Goal: Task Accomplishment & Management: Use online tool/utility

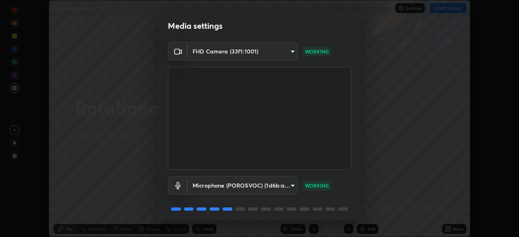
scroll to position [29, 0]
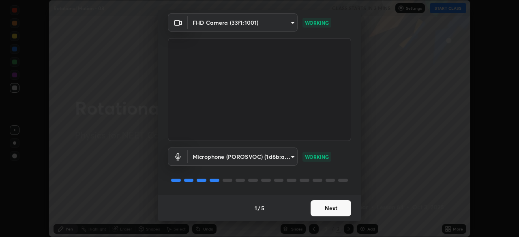
click at [330, 209] on button "Next" at bounding box center [331, 208] width 41 height 16
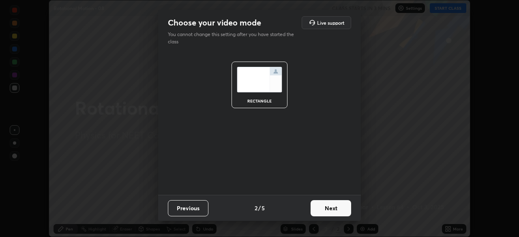
scroll to position [0, 0]
click at [335, 212] on button "Next" at bounding box center [331, 208] width 41 height 16
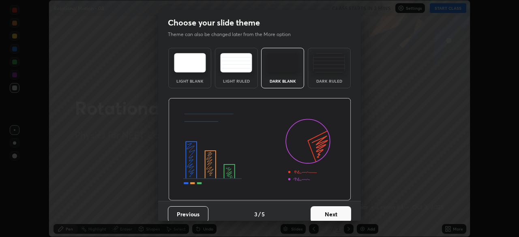
click at [342, 214] on button "Next" at bounding box center [331, 214] width 41 height 16
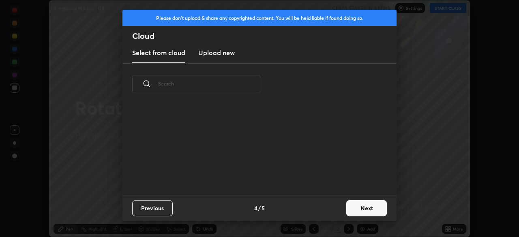
click at [354, 211] on button "Next" at bounding box center [366, 208] width 41 height 16
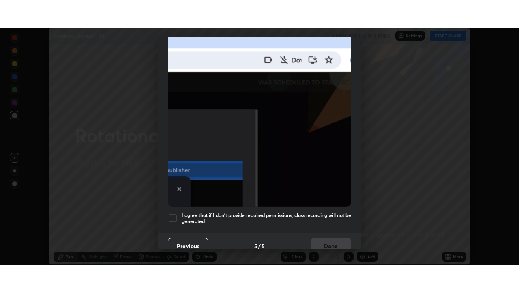
scroll to position [194, 0]
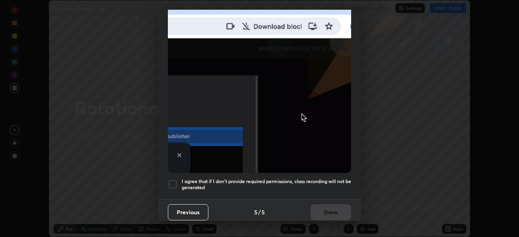
click at [170, 180] on div at bounding box center [173, 185] width 10 height 10
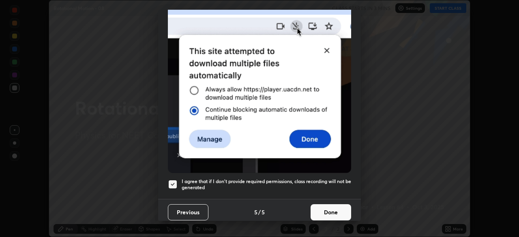
click at [328, 211] on button "Done" at bounding box center [331, 212] width 41 height 16
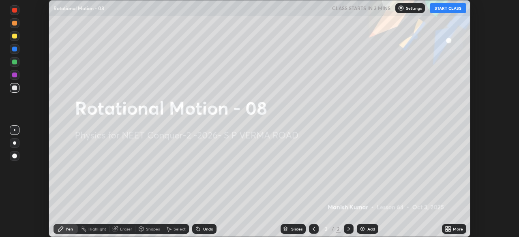
click at [447, 231] on icon at bounding box center [447, 231] width 2 height 2
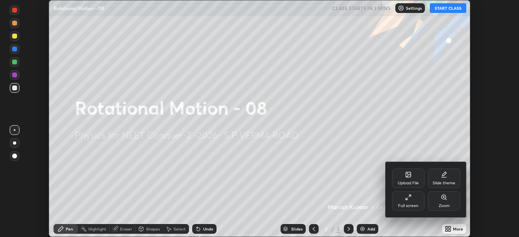
click at [411, 202] on div "Full screen" at bounding box center [408, 200] width 32 height 19
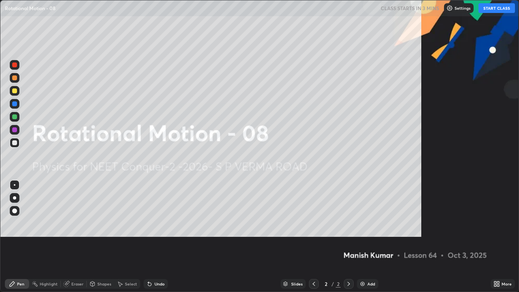
scroll to position [292, 519]
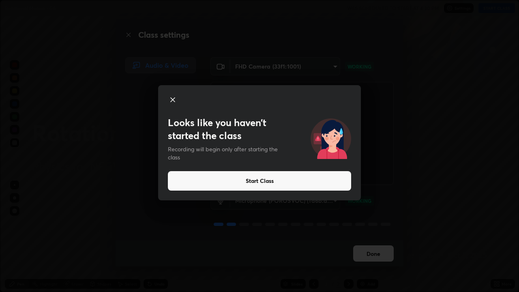
click at [243, 185] on button "Start Class" at bounding box center [259, 180] width 183 height 19
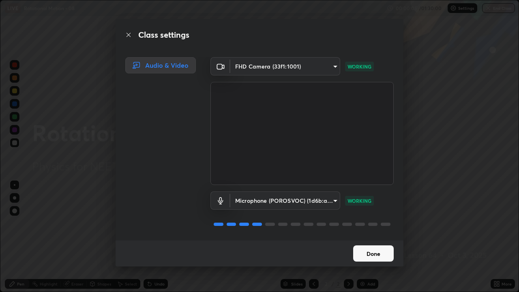
click at [379, 237] on button "Done" at bounding box center [373, 253] width 41 height 16
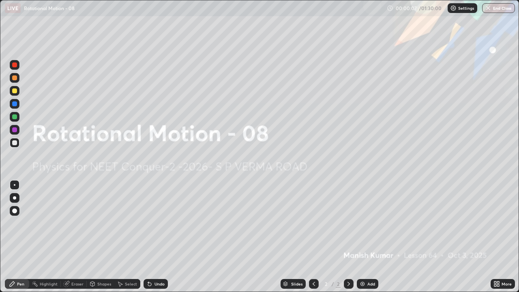
click at [366, 237] on div "Add" at bounding box center [368, 284] width 22 height 10
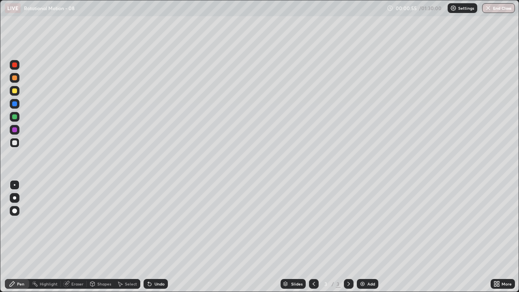
click at [16, 92] on div at bounding box center [14, 90] width 5 height 5
click at [19, 144] on div at bounding box center [15, 143] width 10 height 10
click at [18, 143] on div at bounding box center [15, 143] width 10 height 10
click at [17, 119] on div at bounding box center [15, 117] width 10 height 10
click at [16, 91] on div at bounding box center [14, 90] width 5 height 5
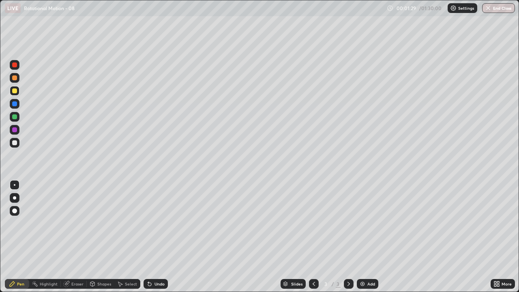
click at [157, 237] on div "Undo" at bounding box center [160, 284] width 10 height 4
click at [14, 117] on div at bounding box center [14, 116] width 5 height 5
click at [17, 91] on div at bounding box center [14, 90] width 5 height 5
click at [14, 143] on div at bounding box center [14, 142] width 5 height 5
click at [18, 67] on div at bounding box center [15, 65] width 10 height 10
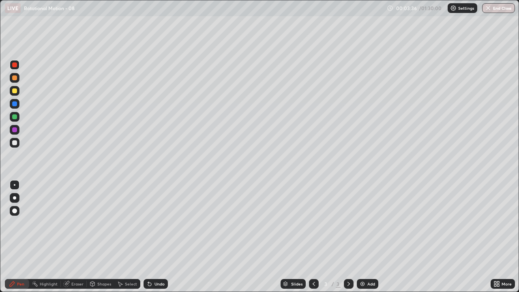
click at [376, 237] on div "Add" at bounding box center [368, 284] width 22 height 10
click at [15, 142] on div at bounding box center [14, 142] width 5 height 5
click at [155, 237] on div "Undo" at bounding box center [156, 284] width 24 height 10
click at [156, 237] on div "Undo" at bounding box center [156, 284] width 24 height 10
click at [154, 237] on div "Undo" at bounding box center [156, 284] width 24 height 10
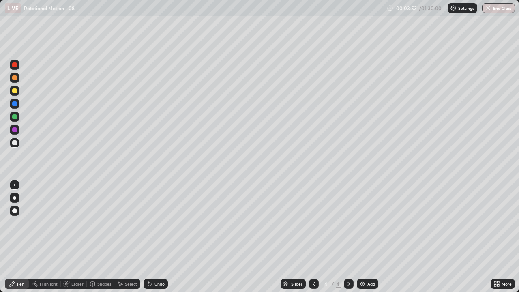
click at [155, 237] on div "Undo" at bounding box center [160, 284] width 10 height 4
click at [15, 91] on div at bounding box center [14, 90] width 5 height 5
click at [13, 63] on div at bounding box center [14, 64] width 5 height 5
click at [15, 91] on div at bounding box center [14, 90] width 5 height 5
click at [19, 118] on div at bounding box center [15, 117] width 10 height 10
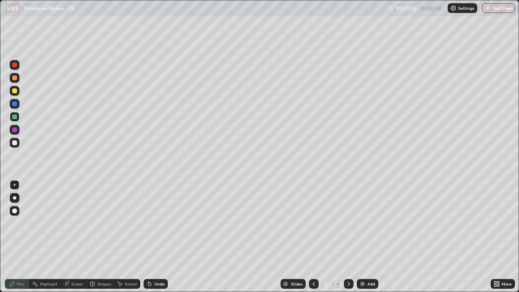
click at [108, 237] on div "Shapes" at bounding box center [101, 284] width 28 height 10
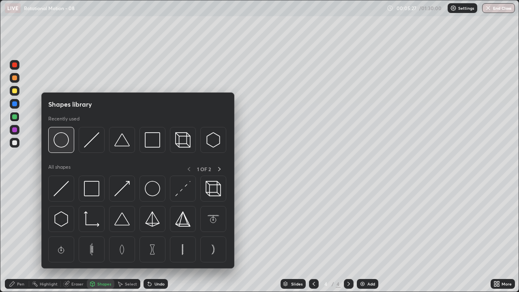
click at [67, 143] on img at bounding box center [61, 139] width 15 height 15
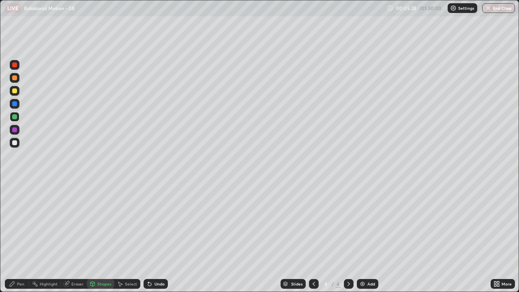
click at [17, 143] on div at bounding box center [15, 143] width 10 height 10
click at [17, 118] on div at bounding box center [15, 117] width 10 height 10
click at [164, 237] on div "Undo" at bounding box center [156, 284] width 24 height 10
click at [22, 237] on div "Pen" at bounding box center [20, 284] width 7 height 4
click at [15, 90] on div at bounding box center [14, 90] width 5 height 5
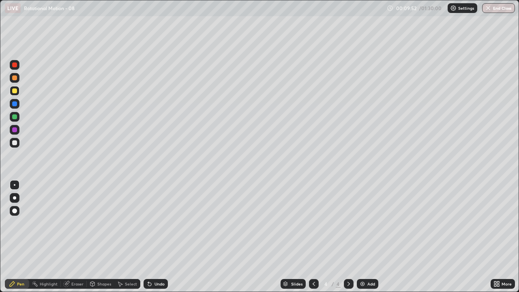
click at [370, 237] on div "Add" at bounding box center [368, 284] width 22 height 10
click at [18, 146] on div at bounding box center [15, 143] width 10 height 10
click at [15, 90] on div at bounding box center [14, 90] width 5 height 5
click at [374, 237] on div "Add" at bounding box center [372, 284] width 8 height 4
click at [17, 141] on div at bounding box center [15, 143] width 10 height 10
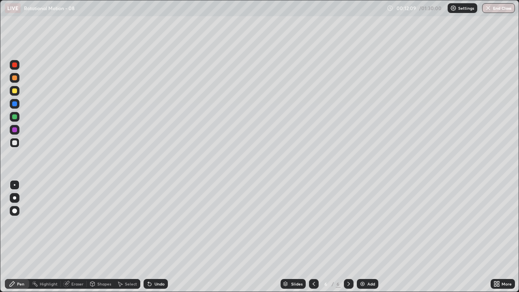
click at [18, 93] on div at bounding box center [15, 91] width 10 height 10
click at [17, 115] on div at bounding box center [15, 117] width 10 height 10
click at [370, 237] on div "Add" at bounding box center [372, 284] width 8 height 4
click at [17, 94] on div at bounding box center [15, 91] width 10 height 10
click at [18, 143] on div at bounding box center [15, 143] width 10 height 10
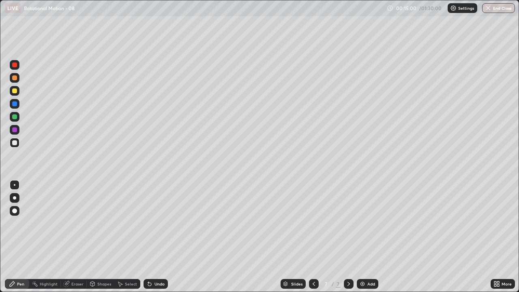
click at [80, 237] on div "Eraser" at bounding box center [77, 284] width 12 height 4
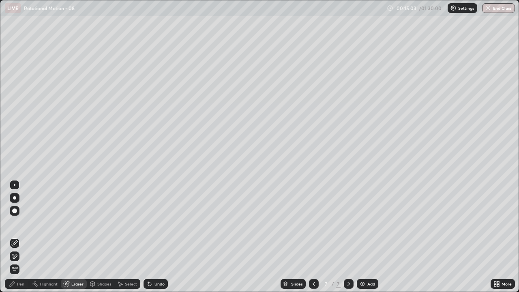
click at [24, 237] on div "Pen" at bounding box center [17, 284] width 24 height 10
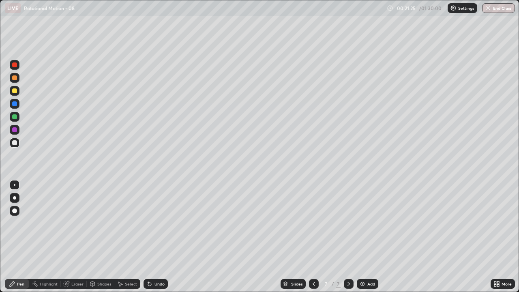
click at [376, 237] on div "Add" at bounding box center [368, 284] width 22 height 10
click at [19, 80] on div at bounding box center [15, 78] width 10 height 10
click at [18, 142] on div at bounding box center [15, 143] width 10 height 10
click at [13, 82] on div at bounding box center [15, 78] width 10 height 10
click at [368, 237] on div "Add" at bounding box center [372, 284] width 8 height 4
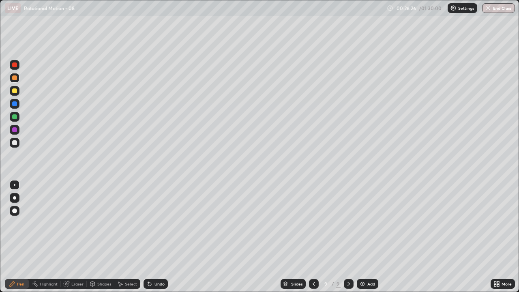
click at [19, 141] on div at bounding box center [15, 143] width 10 height 10
click at [163, 237] on div "Undo" at bounding box center [156, 284] width 24 height 10
click at [165, 237] on div "Undo" at bounding box center [156, 284] width 24 height 10
click at [160, 237] on div "Undo" at bounding box center [156, 284] width 24 height 10
click at [157, 237] on div "Undo" at bounding box center [160, 284] width 10 height 4
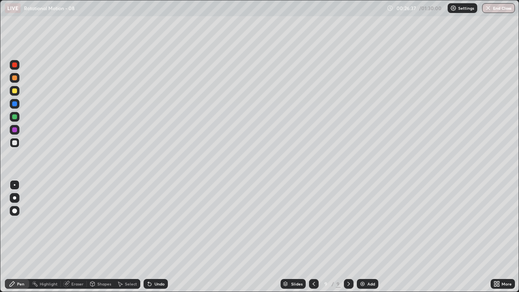
click at [155, 237] on div "Undo" at bounding box center [156, 284] width 24 height 10
click at [152, 237] on div "Undo" at bounding box center [156, 284] width 24 height 10
click at [153, 237] on div "Undo" at bounding box center [156, 284] width 24 height 10
click at [152, 237] on div "Undo" at bounding box center [156, 284] width 24 height 10
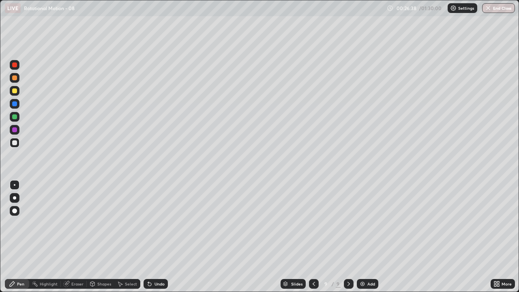
click at [151, 237] on div "Undo" at bounding box center [156, 284] width 24 height 10
click at [149, 237] on div "Undo" at bounding box center [156, 284] width 24 height 10
click at [150, 237] on div "Undo" at bounding box center [156, 284] width 24 height 10
click at [147, 237] on div "Undo" at bounding box center [156, 284] width 24 height 10
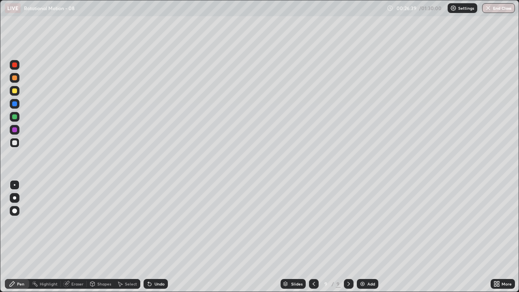
click at [146, 237] on div "Undo" at bounding box center [156, 284] width 24 height 10
click at [18, 79] on div at bounding box center [15, 78] width 10 height 10
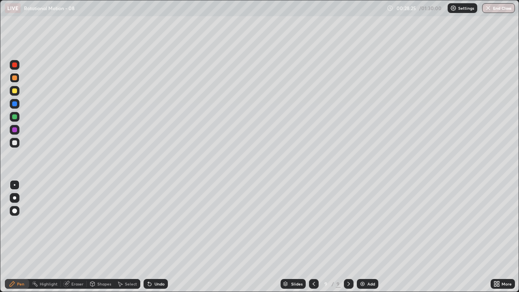
click at [162, 237] on div "Undo" at bounding box center [156, 284] width 24 height 10
click at [366, 237] on div "Add" at bounding box center [368, 284] width 22 height 10
click at [17, 143] on div at bounding box center [15, 143] width 10 height 10
click at [154, 237] on div "Undo" at bounding box center [156, 284] width 24 height 10
click at [368, 237] on div "Add" at bounding box center [372, 284] width 8 height 4
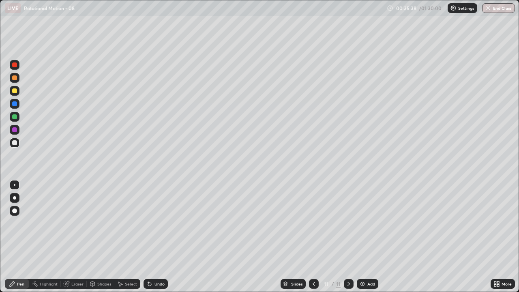
click at [164, 237] on div "Undo" at bounding box center [156, 284] width 24 height 10
click at [14, 93] on div at bounding box center [14, 90] width 5 height 5
click at [157, 237] on div "Undo" at bounding box center [160, 284] width 10 height 4
click at [16, 64] on div at bounding box center [14, 64] width 5 height 5
click at [12, 67] on div at bounding box center [14, 64] width 5 height 5
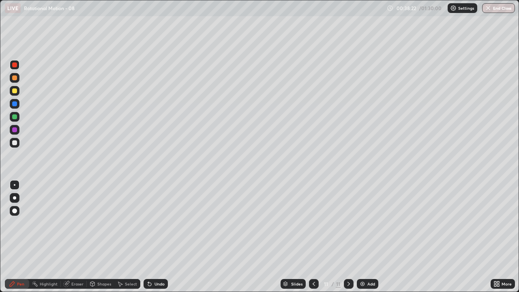
click at [159, 237] on div "Undo" at bounding box center [156, 284] width 24 height 10
click at [160, 237] on div "Undo" at bounding box center [160, 284] width 10 height 4
click at [162, 237] on div "Undo" at bounding box center [160, 284] width 10 height 4
click at [158, 237] on div "Undo" at bounding box center [156, 284] width 24 height 10
click at [156, 237] on div "Undo" at bounding box center [160, 284] width 10 height 4
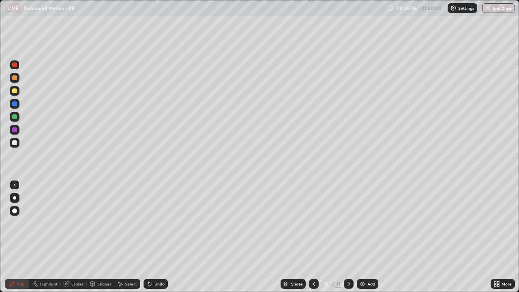
click at [153, 237] on div "Undo" at bounding box center [156, 284] width 24 height 10
click at [15, 78] on div at bounding box center [14, 77] width 5 height 5
click at [369, 237] on div "Add" at bounding box center [372, 284] width 8 height 4
click at [318, 237] on div at bounding box center [314, 284] width 10 height 16
click at [294, 237] on div "Slides" at bounding box center [296, 284] width 11 height 4
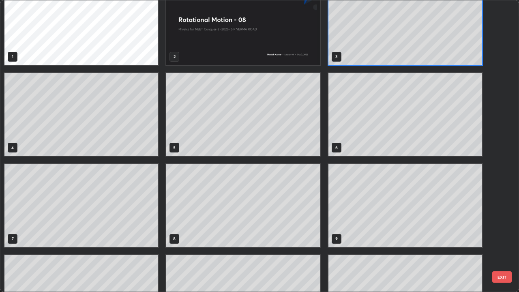
scroll to position [0, 0]
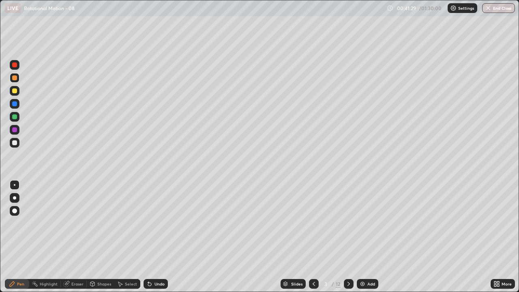
click at [301, 237] on div "Slides" at bounding box center [296, 284] width 11 height 4
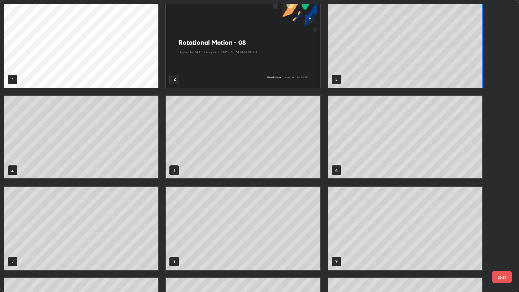
scroll to position [73, 0]
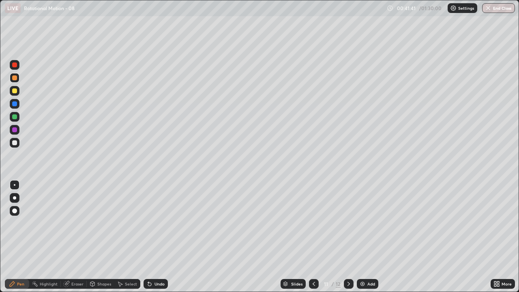
click at [19, 67] on div at bounding box center [15, 65] width 10 height 10
click at [374, 237] on div "Add" at bounding box center [372, 284] width 8 height 4
click at [17, 140] on div at bounding box center [15, 143] width 10 height 10
click at [14, 91] on div at bounding box center [14, 90] width 5 height 5
click at [14, 146] on div at bounding box center [15, 143] width 10 height 10
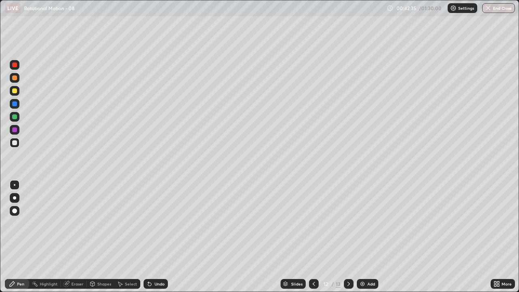
click at [155, 237] on div "Undo" at bounding box center [160, 284] width 10 height 4
click at [15, 92] on div at bounding box center [14, 90] width 5 height 5
click at [148, 237] on icon at bounding box center [148, 282] width 1 height 1
click at [148, 237] on div "Undo" at bounding box center [154, 284] width 28 height 16
click at [14, 117] on div at bounding box center [14, 116] width 5 height 5
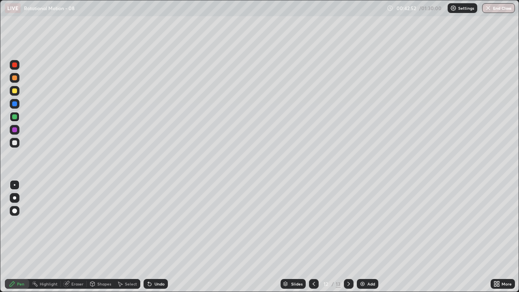
click at [15, 90] on div at bounding box center [14, 90] width 5 height 5
click at [11, 78] on div at bounding box center [15, 78] width 10 height 10
click at [19, 65] on div at bounding box center [15, 65] width 10 height 10
click at [152, 237] on div "Undo" at bounding box center [156, 284] width 24 height 10
click at [148, 237] on icon at bounding box center [149, 284] width 3 height 3
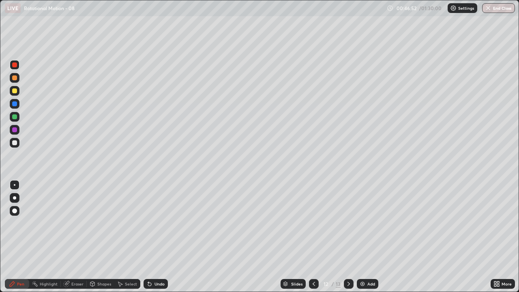
click at [152, 237] on div "Undo" at bounding box center [156, 284] width 24 height 10
click at [153, 237] on div "Undo" at bounding box center [156, 284] width 24 height 10
click at [155, 237] on div "Undo" at bounding box center [156, 284] width 24 height 10
click at [72, 237] on div "Eraser" at bounding box center [77, 284] width 12 height 4
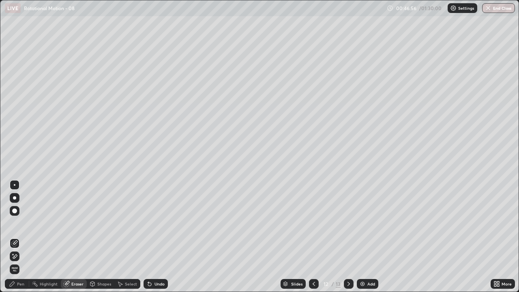
click at [20, 237] on div "Pen" at bounding box center [20, 284] width 7 height 4
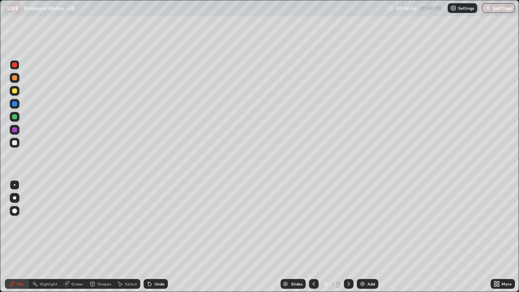
click at [15, 143] on div at bounding box center [14, 142] width 5 height 5
click at [17, 114] on div at bounding box center [15, 117] width 10 height 10
click at [18, 64] on div at bounding box center [15, 65] width 10 height 10
click at [18, 143] on div at bounding box center [15, 143] width 10 height 10
click at [15, 94] on div at bounding box center [15, 91] width 10 height 10
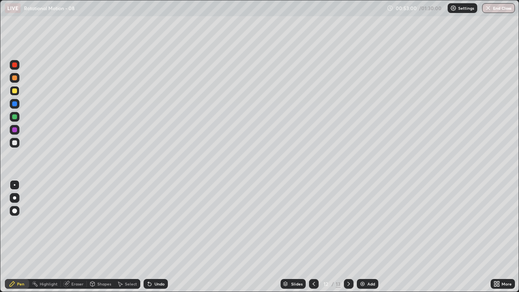
click at [351, 237] on div at bounding box center [349, 284] width 10 height 16
click at [17, 142] on div at bounding box center [15, 143] width 10 height 10
click at [18, 92] on div at bounding box center [15, 91] width 10 height 10
click at [18, 146] on div at bounding box center [15, 143] width 10 height 10
click at [376, 237] on div "Add" at bounding box center [368, 284] width 22 height 10
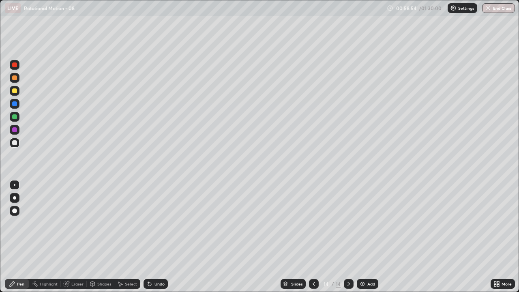
click at [19, 141] on div at bounding box center [15, 143] width 10 height 10
click at [159, 237] on div "Undo" at bounding box center [160, 284] width 10 height 4
click at [17, 90] on div at bounding box center [15, 91] width 10 height 10
click at [18, 142] on div at bounding box center [15, 143] width 10 height 10
click at [366, 237] on div "Add" at bounding box center [368, 284] width 22 height 10
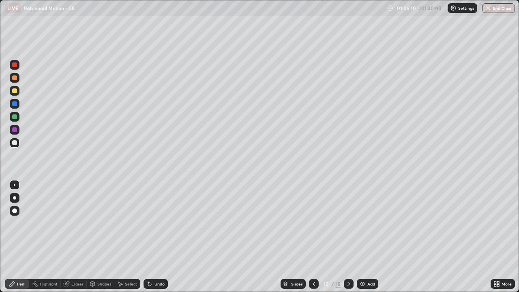
click at [19, 80] on div at bounding box center [15, 78] width 10 height 10
click at [366, 237] on div "Add" at bounding box center [368, 284] width 22 height 10
click at [17, 143] on div at bounding box center [15, 143] width 10 height 10
click at [500, 6] on button "End Class" at bounding box center [498, 8] width 33 height 10
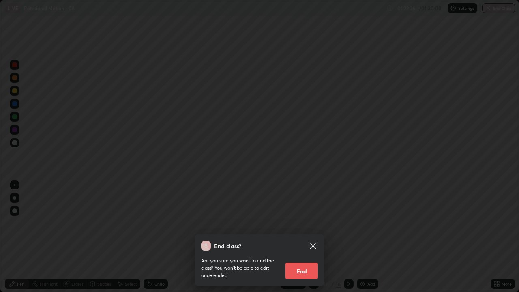
click at [312, 237] on button "End" at bounding box center [302, 271] width 32 height 16
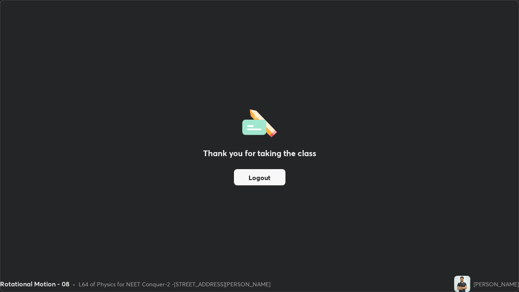
click at [267, 182] on button "Logout" at bounding box center [260, 177] width 52 height 16
